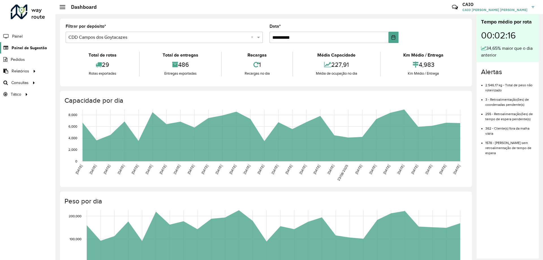
click at [21, 48] on span "Painel de Sugestão" at bounding box center [29, 48] width 35 height 6
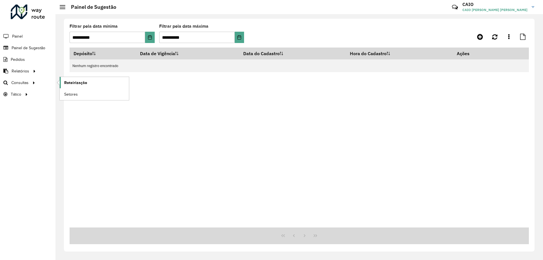
click at [80, 82] on span "Roteirização" at bounding box center [75, 83] width 23 height 6
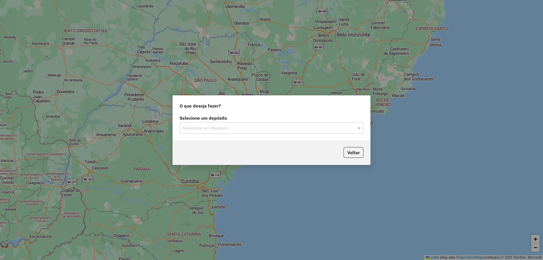
click at [251, 128] on input "text" at bounding box center [265, 128] width 167 height 7
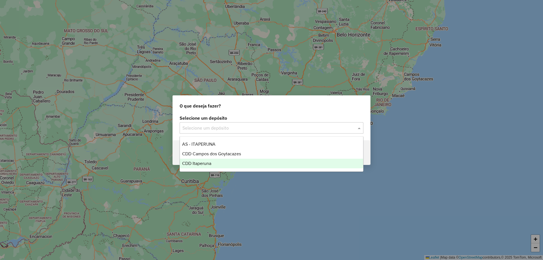
click at [216, 163] on div "CDD Itaperuna" at bounding box center [271, 164] width 183 height 10
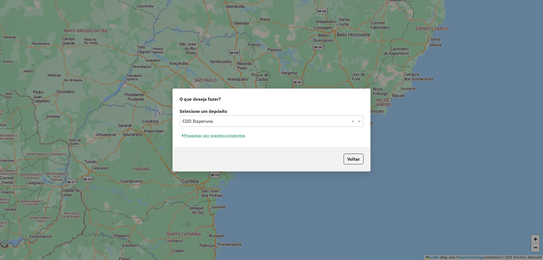
click at [213, 133] on button "Pesquisar por sessões existentes" at bounding box center [214, 135] width 68 height 9
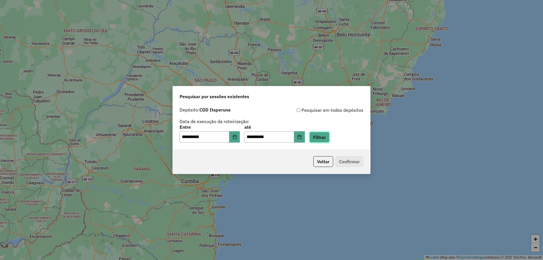
click at [327, 134] on button "Filtrar" at bounding box center [319, 137] width 20 height 11
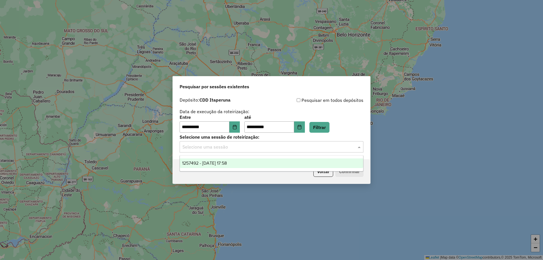
click at [337, 150] on input "text" at bounding box center [265, 147] width 167 height 7
click at [248, 162] on div "1257492 - [DATE] 17:58" at bounding box center [271, 163] width 183 height 10
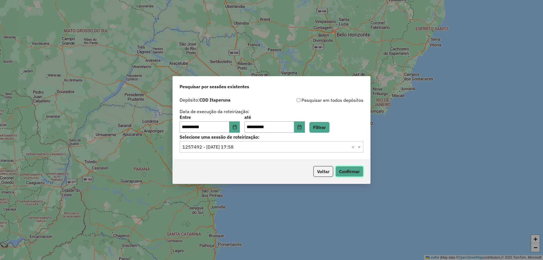
click at [347, 169] on button "Confirmar" at bounding box center [349, 171] width 28 height 11
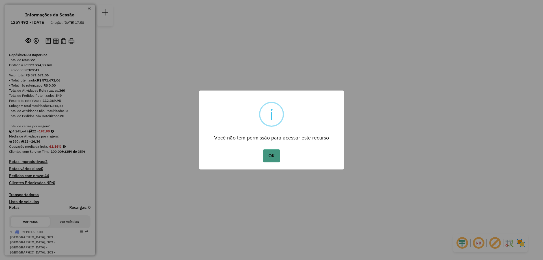
click at [273, 152] on button "OK" at bounding box center [271, 155] width 17 height 13
